Goal: Information Seeking & Learning: Learn about a topic

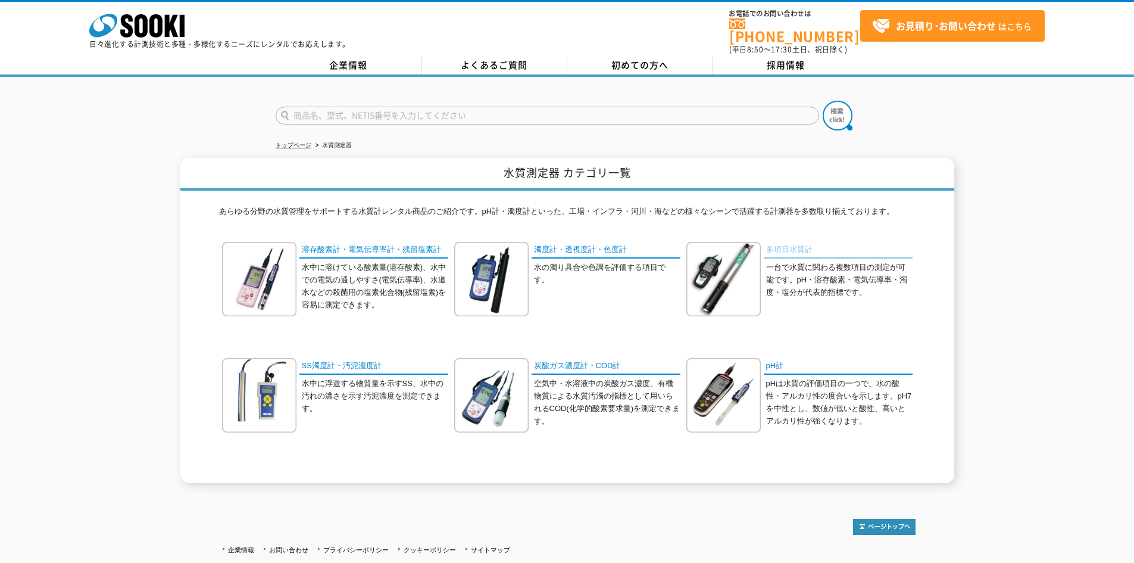
click at [798, 246] on link "多項目水質計" at bounding box center [838, 250] width 149 height 17
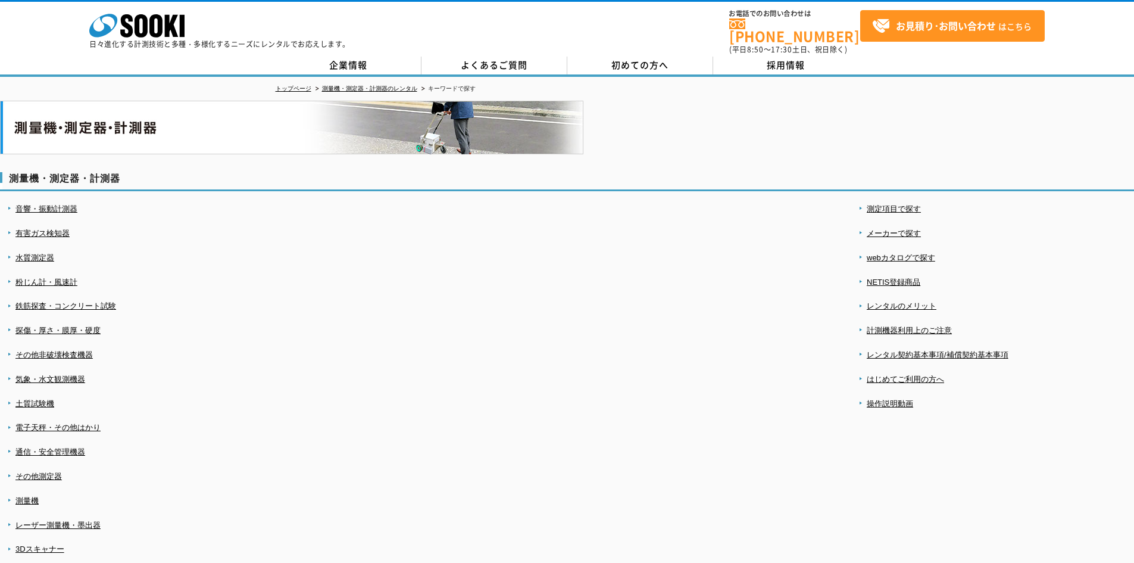
click at [55, 252] on li "水質測定器" at bounding box center [145, 258] width 275 height 13
click at [54, 253] on link "水質測定器" at bounding box center [34, 257] width 39 height 9
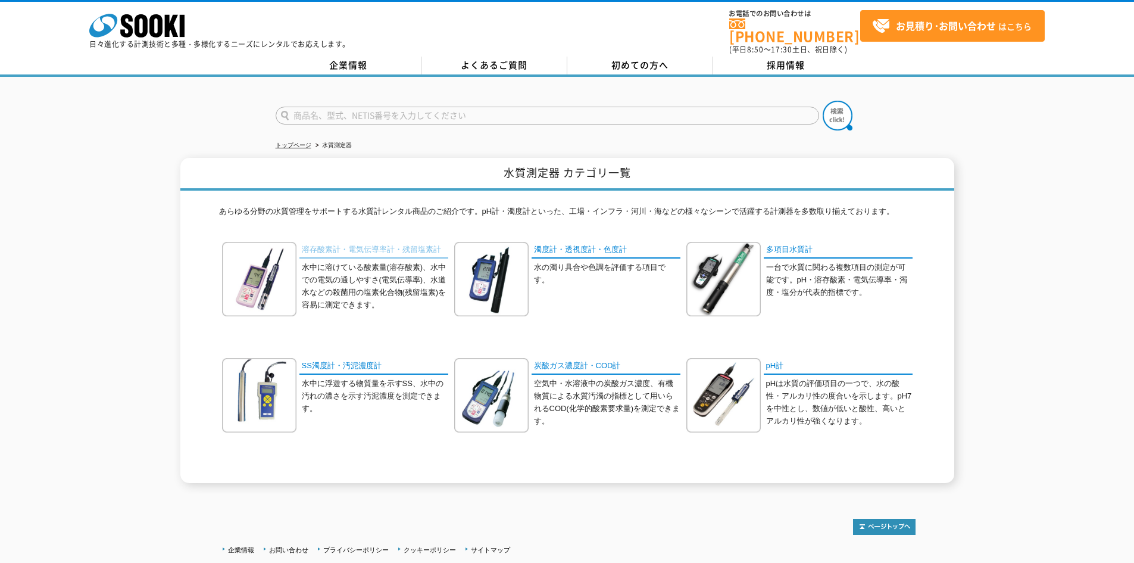
click at [405, 242] on link "溶存酸素計・電気伝導率計・残留塩素計" at bounding box center [373, 250] width 149 height 17
click at [835, 242] on link "多項目水質計" at bounding box center [838, 250] width 149 height 17
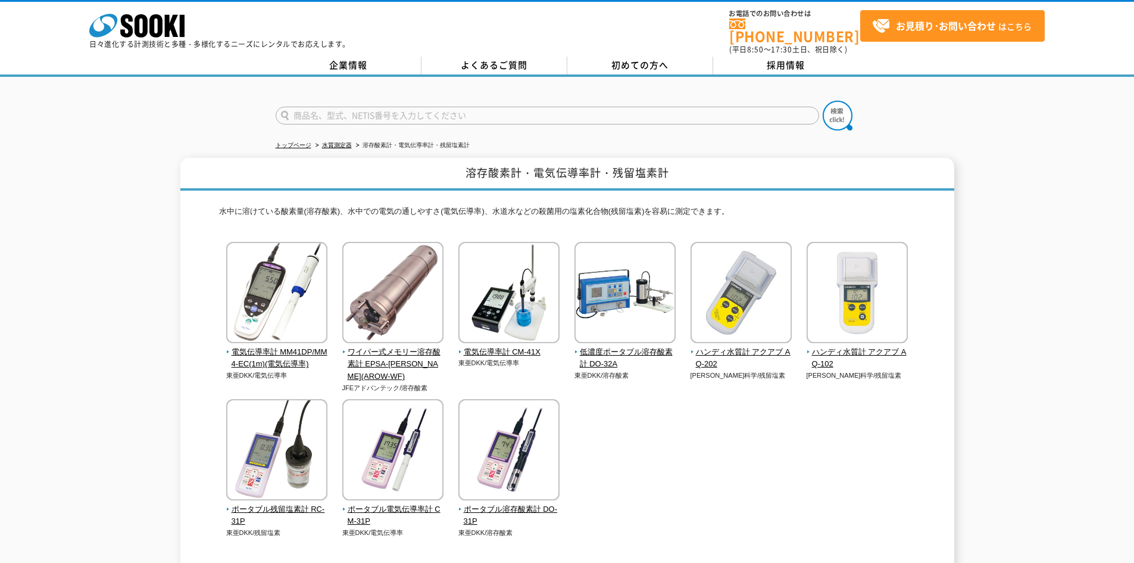
scroll to position [60, 0]
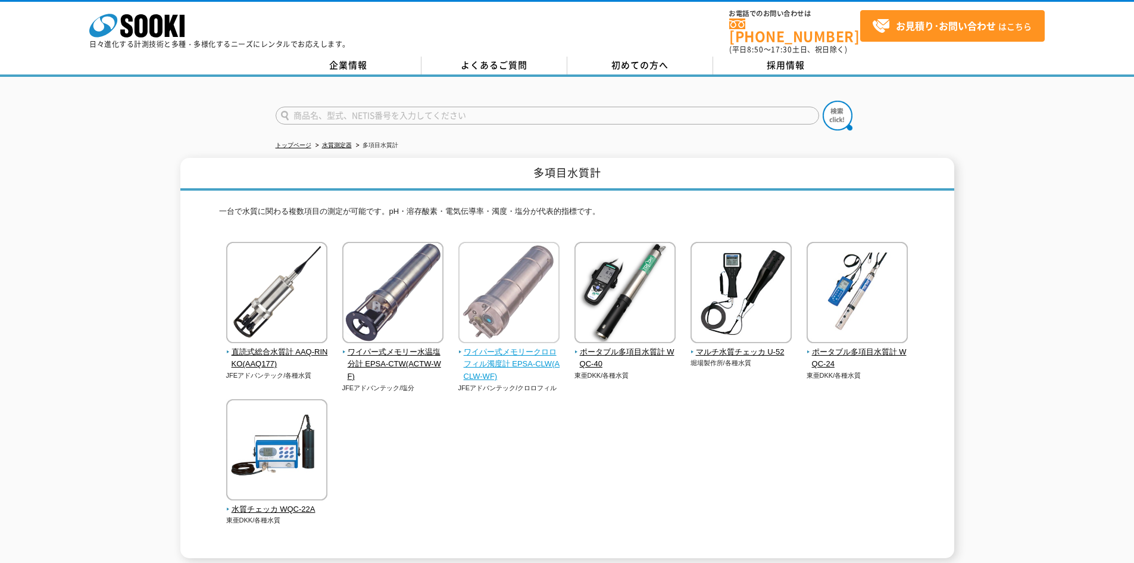
scroll to position [60, 0]
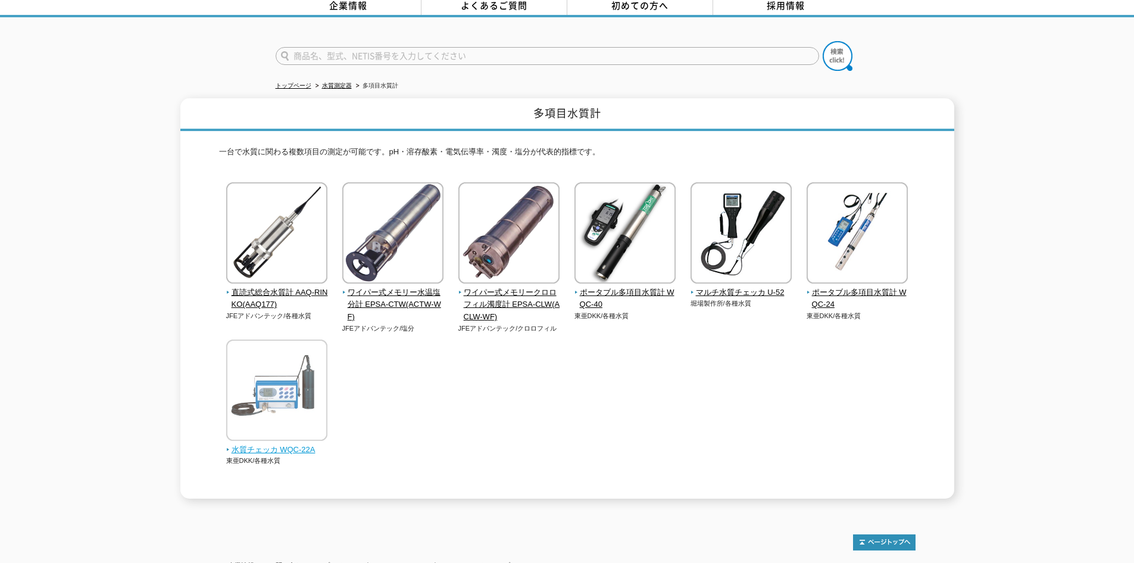
click at [307, 388] on img at bounding box center [276, 391] width 101 height 104
click at [911, 244] on div "直読式総合水質計 AAQ-RINKO(AAQ177) JFEアドバンテック/各種水質" at bounding box center [567, 335] width 697 height 307
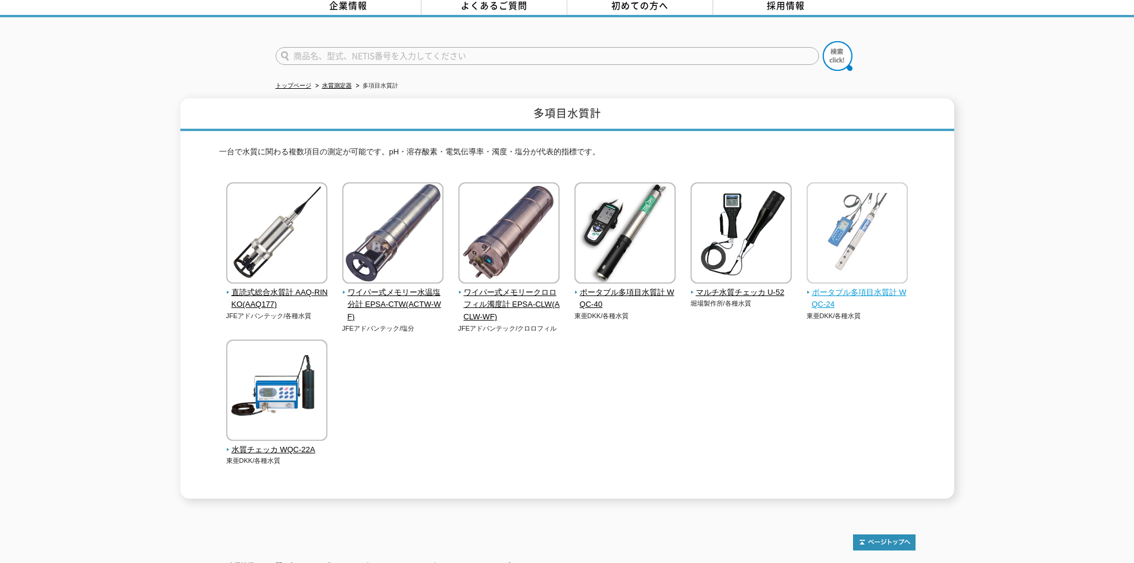
click at [903, 242] on img at bounding box center [857, 234] width 101 height 104
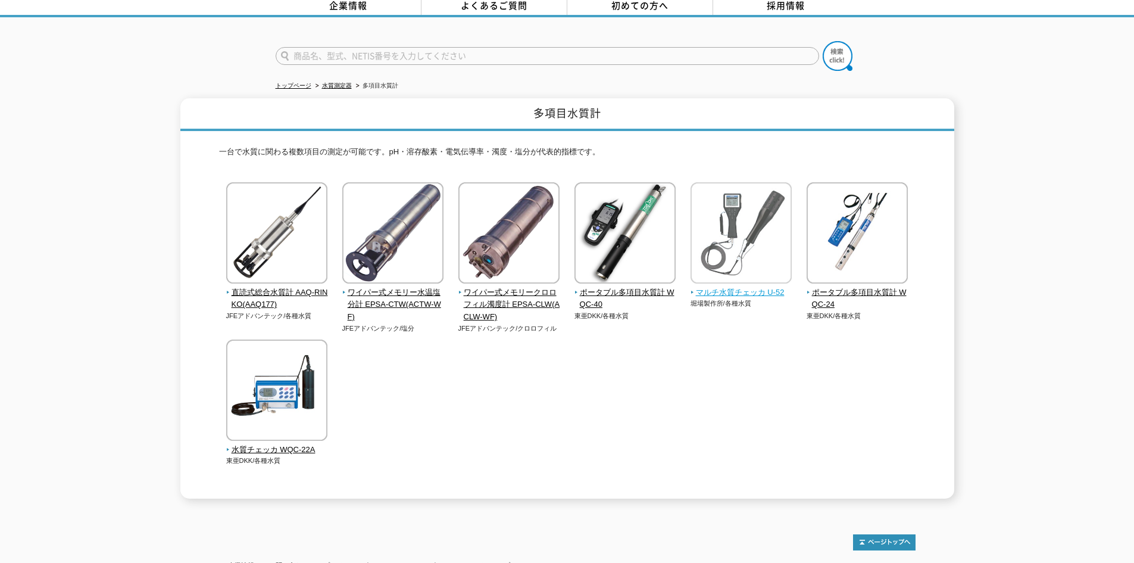
click at [781, 286] on span "マルチ水質チェッカ U-52" at bounding box center [742, 292] width 102 height 13
click at [767, 264] on img at bounding box center [741, 234] width 101 height 104
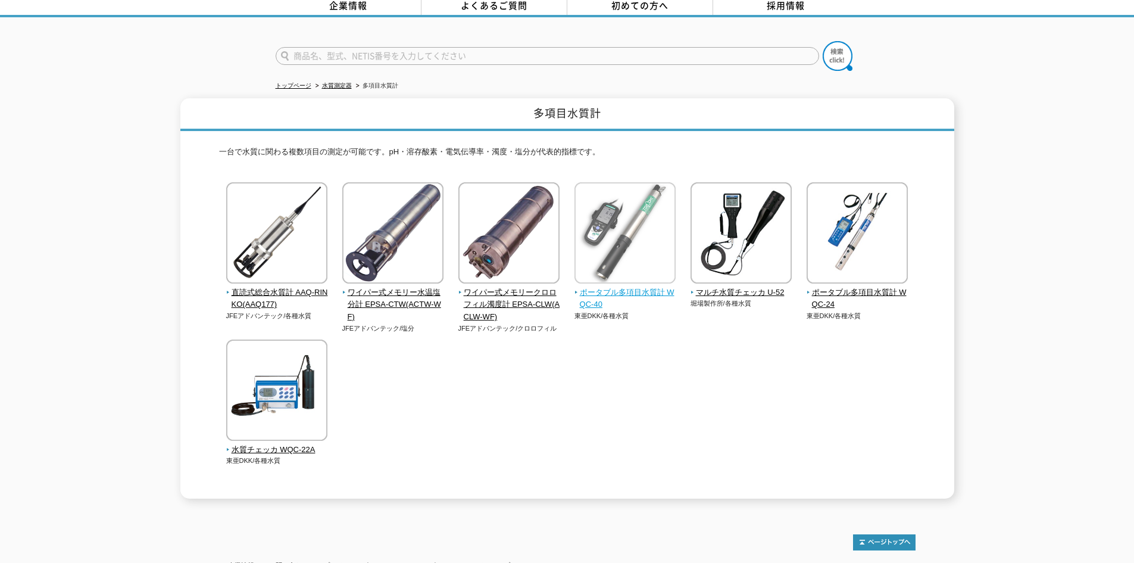
click at [613, 201] on img at bounding box center [624, 234] width 101 height 104
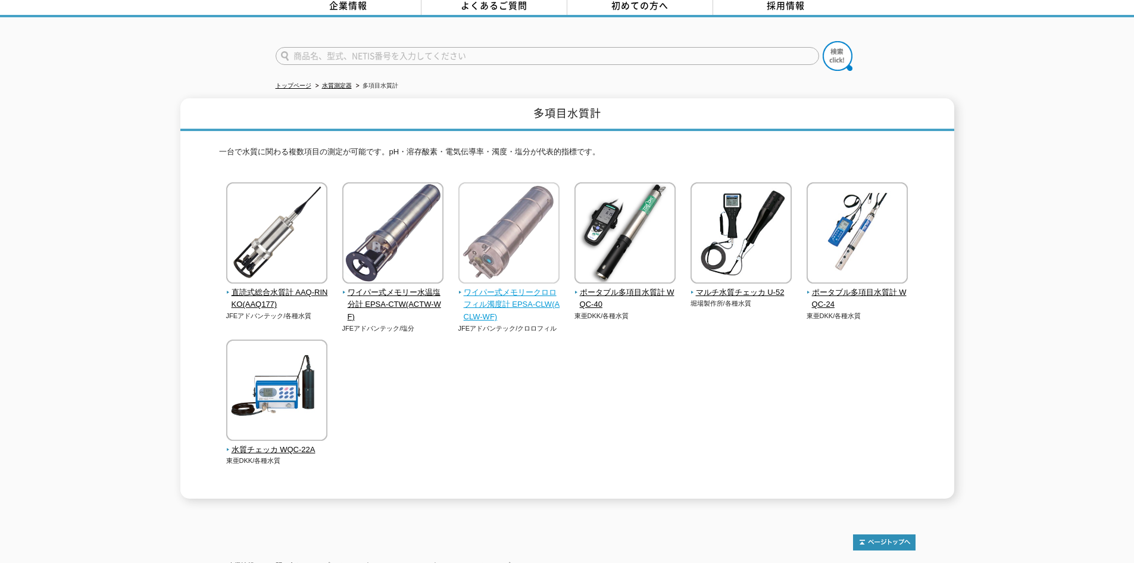
click at [492, 252] on img at bounding box center [508, 234] width 101 height 104
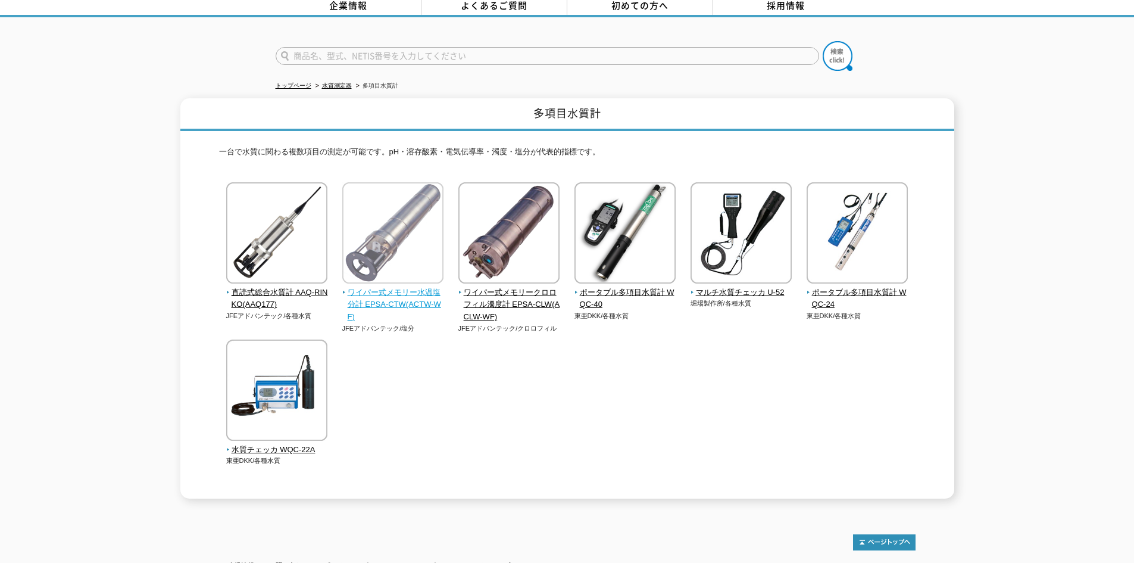
click at [443, 255] on img at bounding box center [392, 234] width 101 height 104
click at [427, 48] on input "text" at bounding box center [548, 56] width 544 height 18
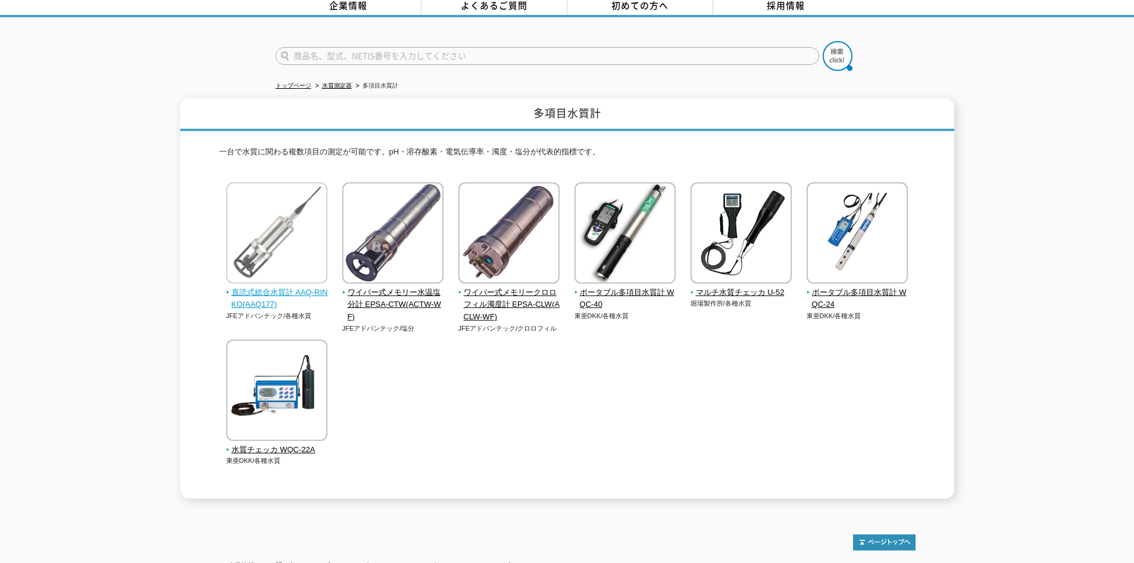
type input "商品名、型式、NETIS番号を入力してください"
click at [302, 263] on img at bounding box center [276, 234] width 101 height 104
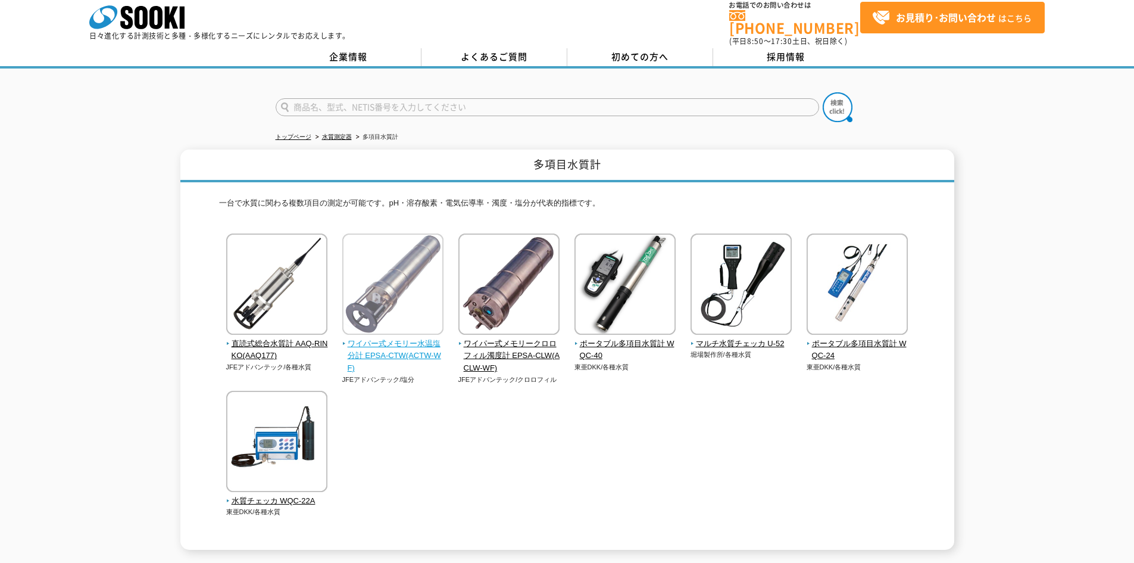
scroll to position [0, 0]
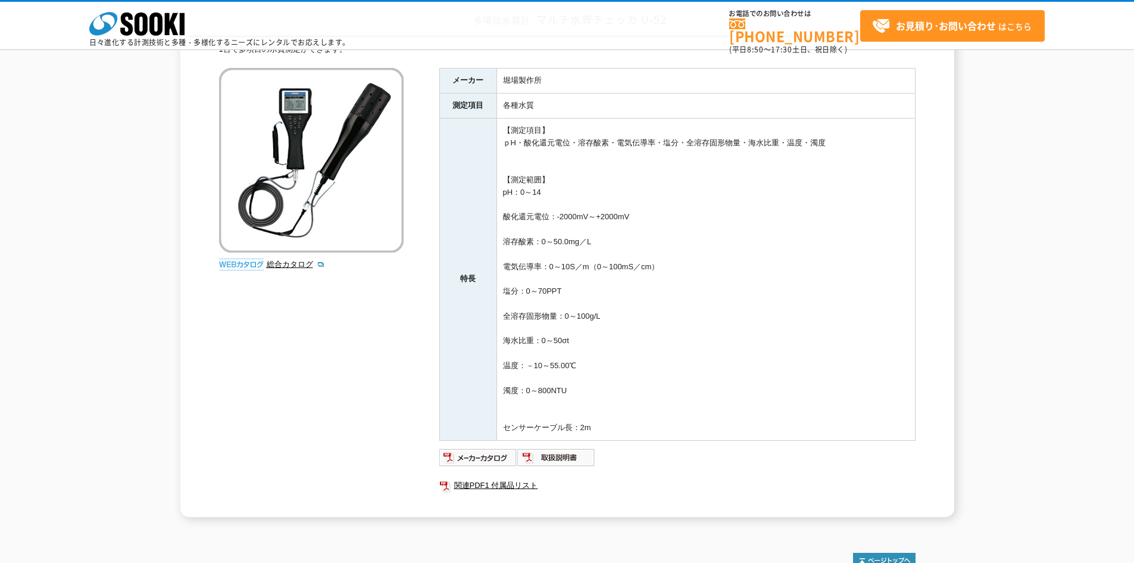
scroll to position [60, 0]
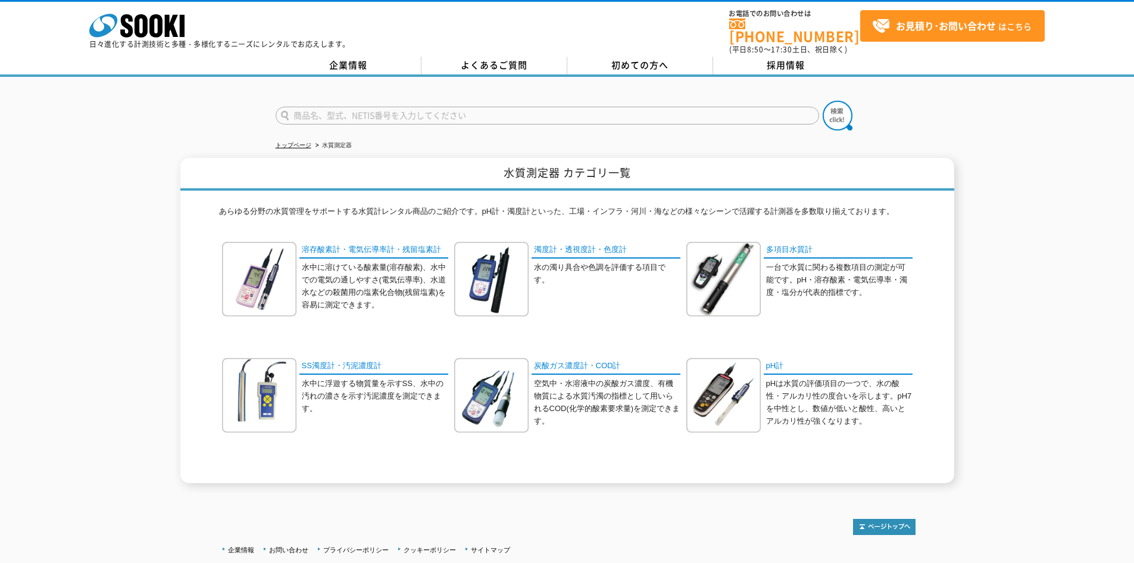
click at [143, 359] on div "水質測定器 カテゴリ一覧 あらゆる分野の水質管理をサポートする水質計レンタル商品のご紹介です。pH計・濁度計といった、工場・インフラ・河川・海などの様々なシー…" at bounding box center [567, 320] width 1134 height 325
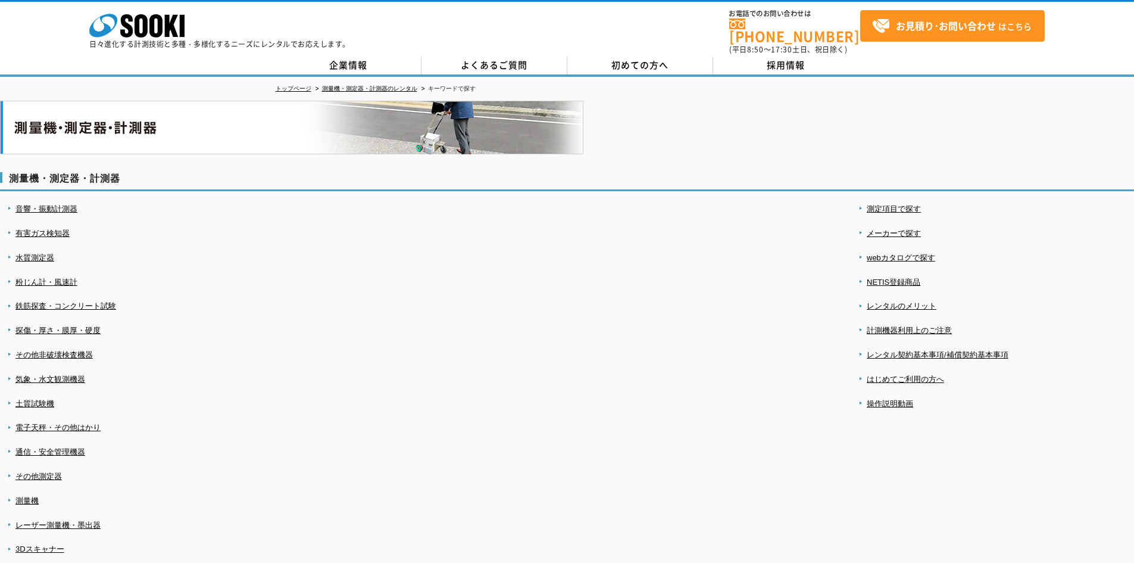
scroll to position [179, 0]
